Goal: Book appointment/travel/reservation

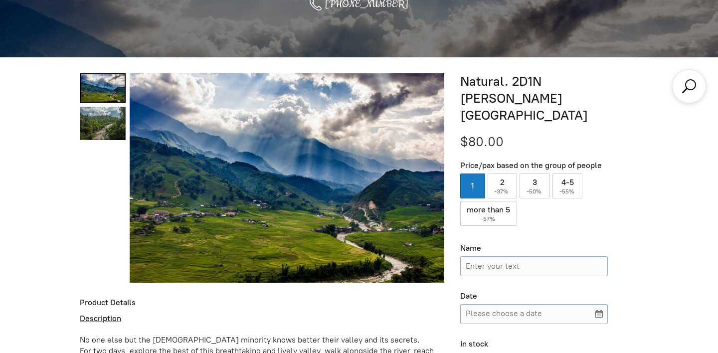
scroll to position [306, 0]
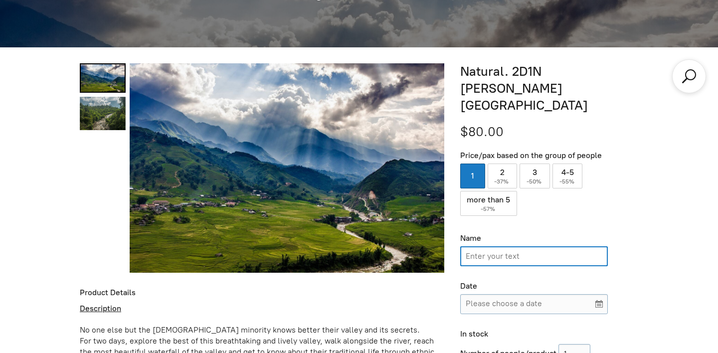
click at [525, 246] on input "Name" at bounding box center [534, 256] width 148 height 20
type input "[PERSON_NAME]"
click at [514, 294] on input "Full Page" at bounding box center [534, 304] width 148 height 20
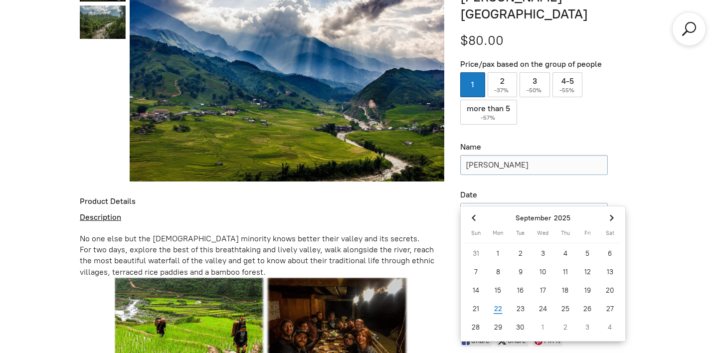
scroll to position [406, 0]
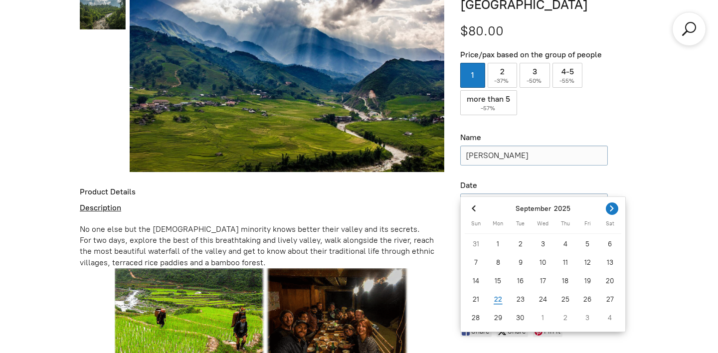
click at [610, 210] on icon "Next month" at bounding box center [611, 208] width 3 height 6
click at [607, 261] on div "11" at bounding box center [610, 263] width 22 height 16
type input "[DATE]"
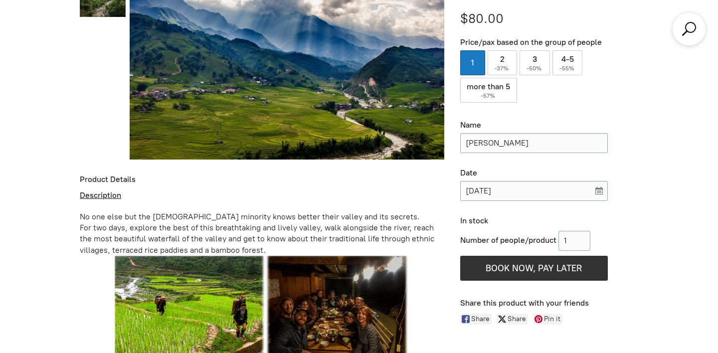
scroll to position [419, 0]
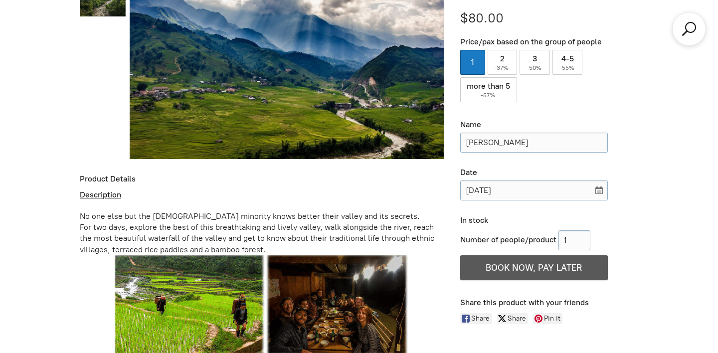
click at [518, 262] on span "BOOK NOW, PAY LATER" at bounding box center [534, 267] width 96 height 11
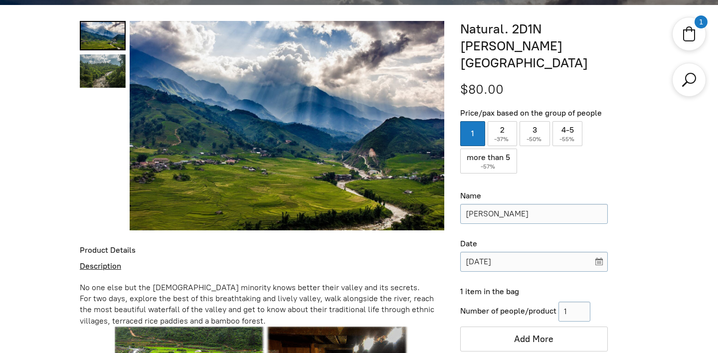
scroll to position [377, 0]
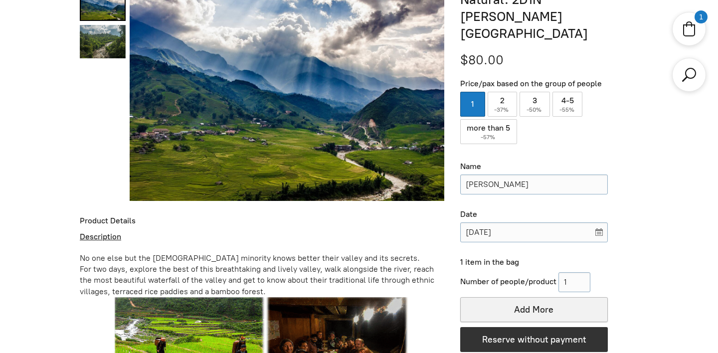
click at [533, 299] on icon "button" at bounding box center [533, 310] width 12 height 22
click at [688, 26] on icon "Shopping cart" at bounding box center [689, 29] width 18 height 18
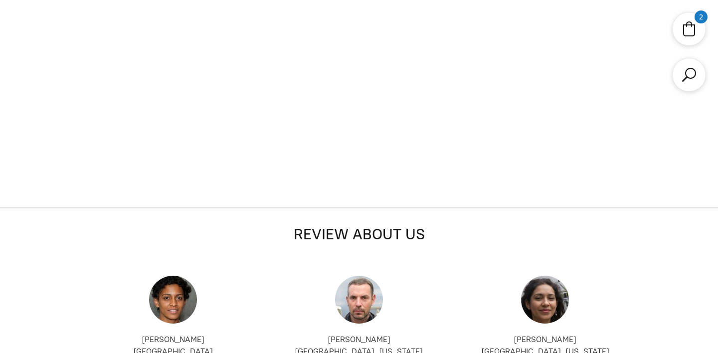
scroll to position [353, 0]
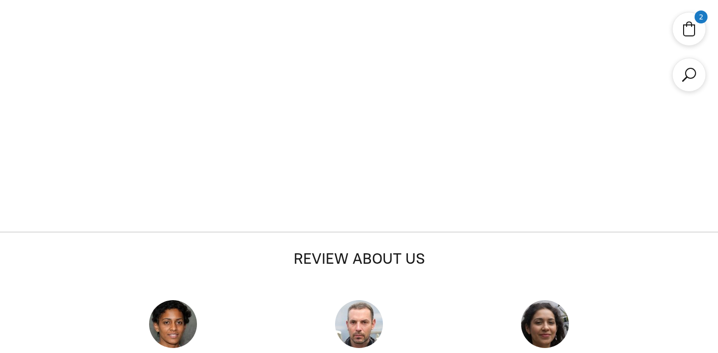
select select "2"
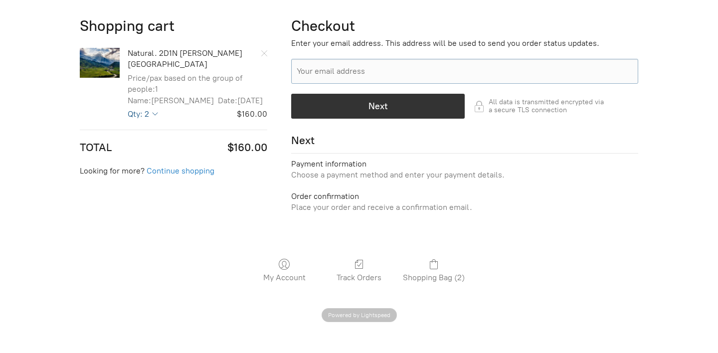
click at [153, 114] on select "1 2 3 4 5 6 7 8 9 10 11 12 13 14 15 16 17 18 19 20" at bounding box center [143, 113] width 30 height 9
click at [128, 109] on select "1 2 3 4 5 6 7 8 9 10 11 12 13 14 15 16 17 18 19 20" at bounding box center [143, 113] width 30 height 9
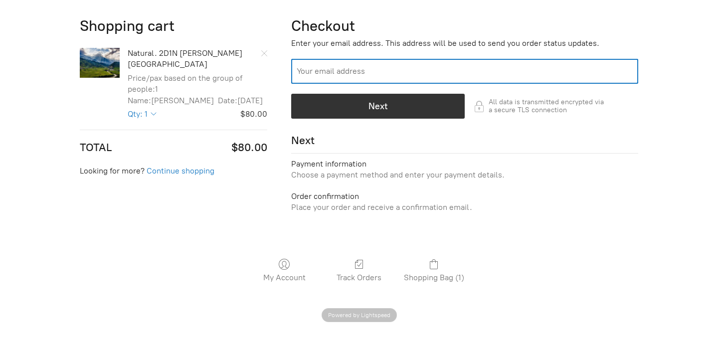
click at [325, 64] on input "Your email address" at bounding box center [464, 71] width 347 height 25
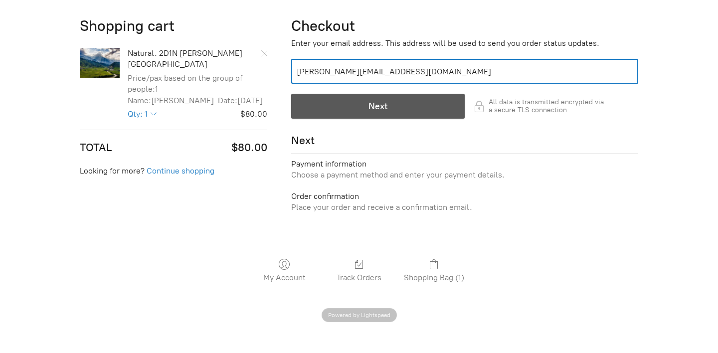
type input "[PERSON_NAME][EMAIL_ADDRESS][DOMAIN_NAME]"
click at [396, 111] on div "button" at bounding box center [378, 106] width 172 height 24
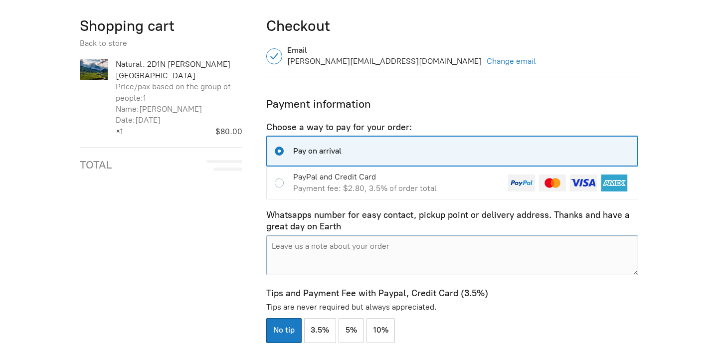
scroll to position [430, 0]
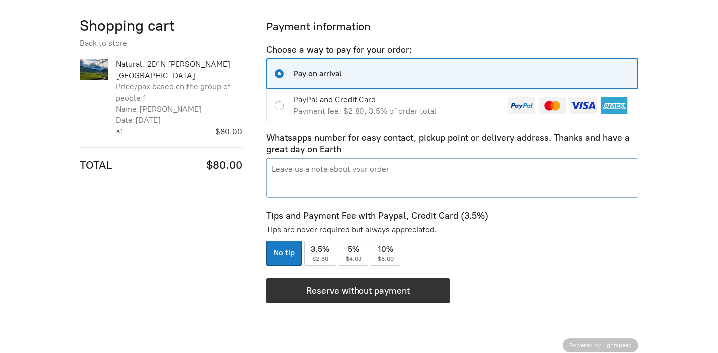
click at [347, 186] on textarea "Full Page" at bounding box center [452, 178] width 372 height 40
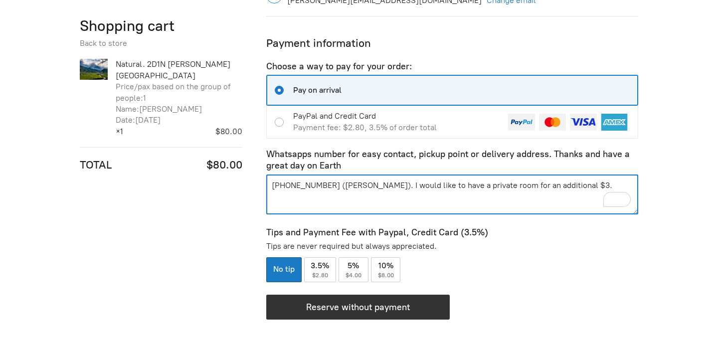
scroll to position [402, 0]
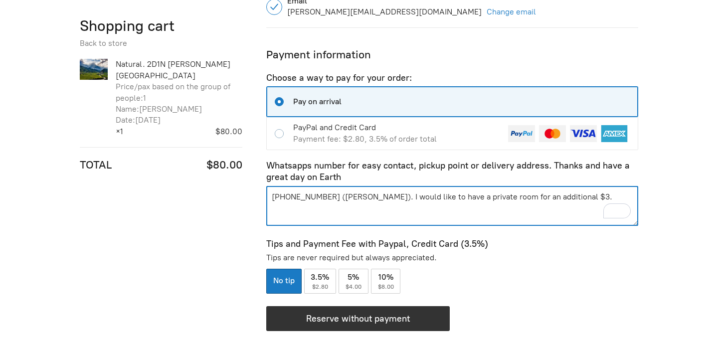
click at [324, 197] on textarea "[PHONE_NUMBER] ([PERSON_NAME]). I would like to have a private room for an addi…" at bounding box center [452, 206] width 372 height 40
click at [384, 199] on textarea "[PHONE_NUMBER] ([PERSON_NAME]). I would like to have a private room for an addi…" at bounding box center [452, 206] width 372 height 40
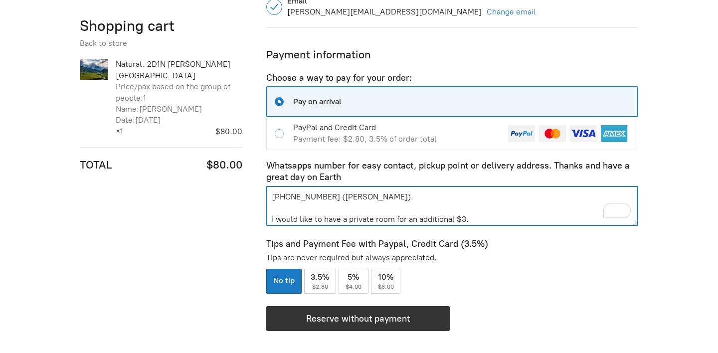
click at [326, 199] on textarea "[PHONE_NUMBER] ([PERSON_NAME]). I would like to have a private room for an addi…" at bounding box center [452, 206] width 372 height 40
click at [383, 199] on textarea "+41782354611Leonie [PERSON_NAME]). I would like to have a private room for an a…" at bounding box center [452, 206] width 372 height 40
click at [271, 197] on textarea "[PHONE_NUMBER] I would like to have a private room for an additional $3." at bounding box center [452, 206] width 372 height 40
paste textarea "[PERSON_NAME])."
click at [401, 198] on textarea "[PERSON_NAME]: [PHONE_NUMBER] I would like to have a private room for an additi…" at bounding box center [452, 206] width 372 height 40
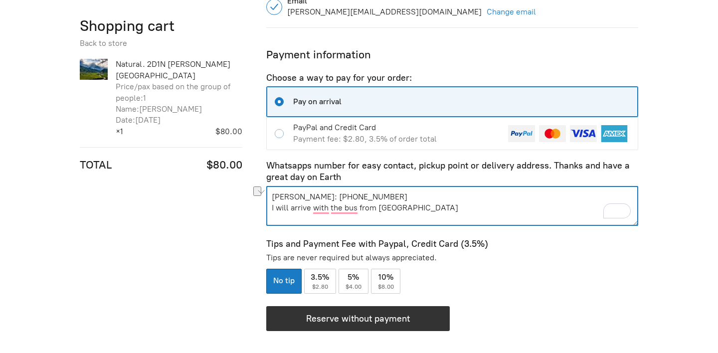
drag, startPoint x: 411, startPoint y: 209, endPoint x: 359, endPoint y: 208, distance: 51.4
click at [359, 208] on textarea "[PERSON_NAME]: [PHONE_NUMBER] I will arrive with the bus from [GEOGRAPHIC_DATA]…" at bounding box center [452, 206] width 372 height 40
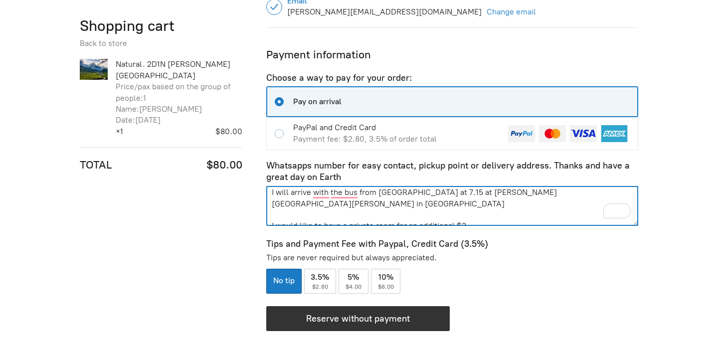
scroll to position [15, 0]
click at [270, 213] on textarea "[PERSON_NAME]: [PHONE_NUMBER] I will arrive with the bus from [GEOGRAPHIC_DATA]…" at bounding box center [452, 206] width 372 height 40
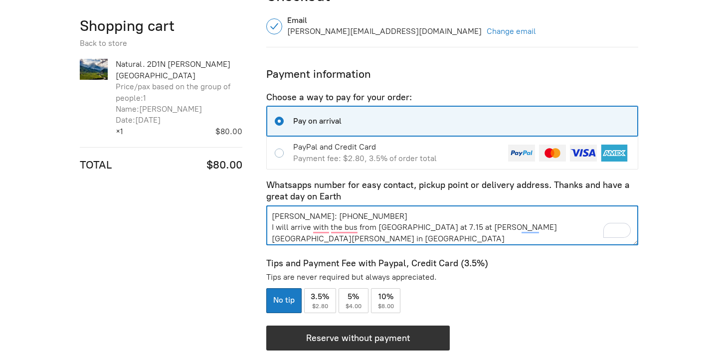
scroll to position [387, 0]
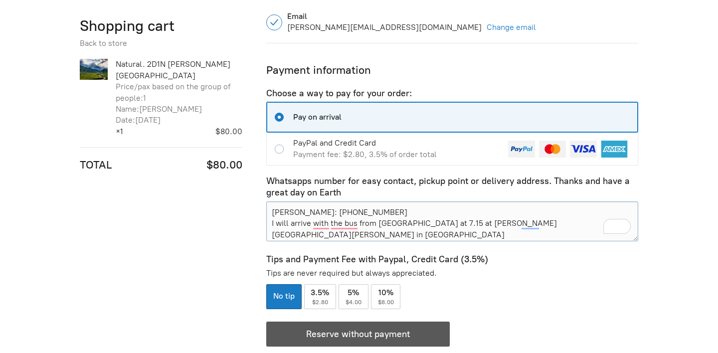
click at [390, 341] on div "button" at bounding box center [358, 334] width 182 height 24
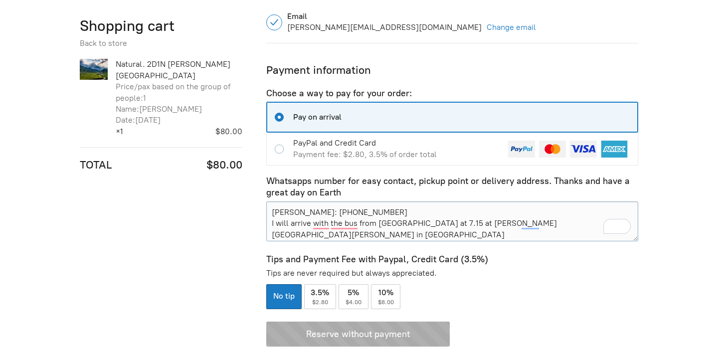
type textarea "[PERSON_NAME]: [PHONE_NUMBER]<br>I will arrive with the bus from [GEOGRAPHIC_DA…"
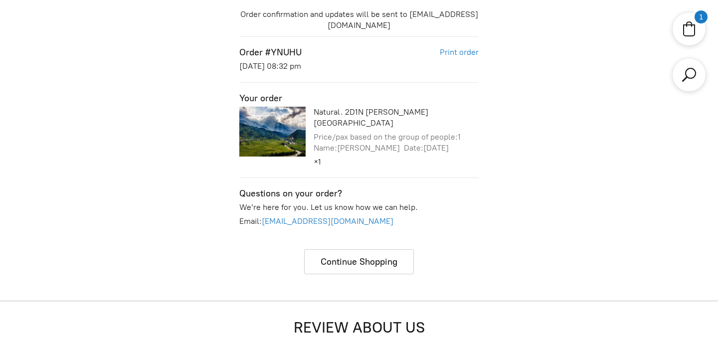
scroll to position [353, 0]
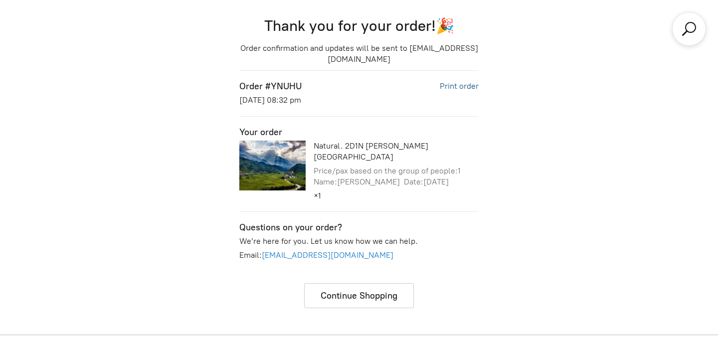
click at [460, 81] on link "Print order" at bounding box center [459, 85] width 39 height 9
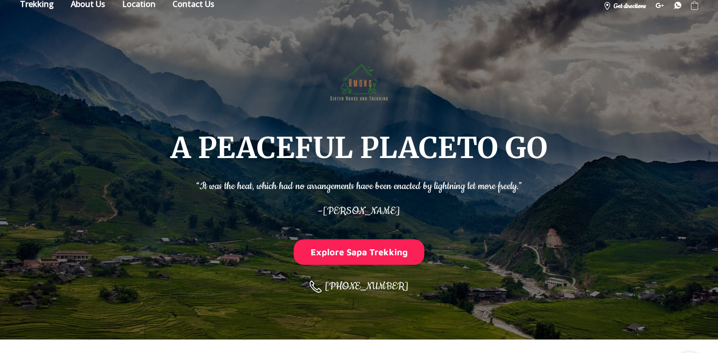
scroll to position [0, 0]
